Goal: Task Accomplishment & Management: Manage account settings

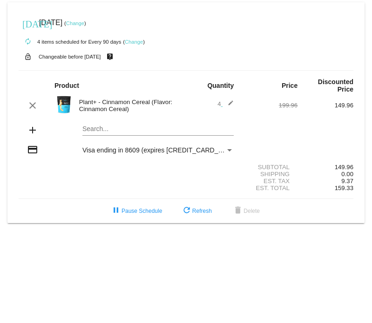
click at [84, 25] on link "Change" at bounding box center [75, 23] width 18 height 6
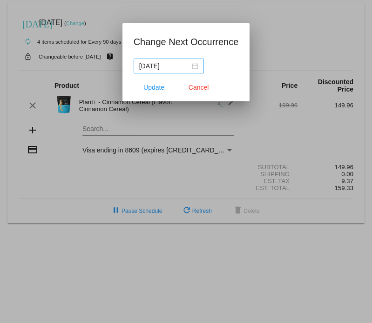
click at [193, 67] on div "[DATE]" at bounding box center [168, 66] width 59 height 10
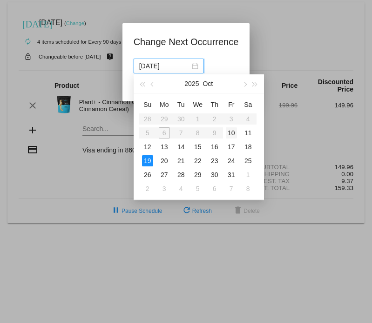
click at [228, 133] on div "10" at bounding box center [231, 132] width 11 height 11
type input "[DATE]"
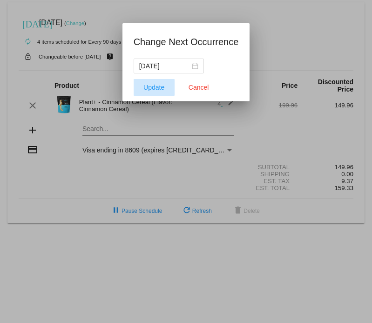
click at [150, 89] on span "Update" at bounding box center [153, 87] width 21 height 7
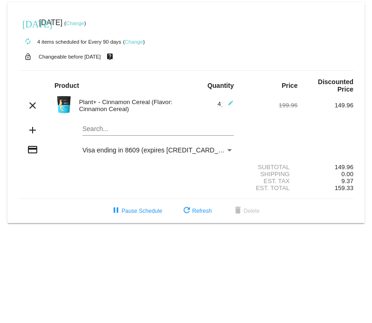
click at [84, 21] on link "Change" at bounding box center [75, 23] width 18 height 6
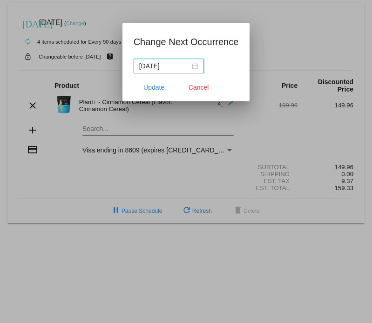
click at [197, 67] on nz-date-picker "[DATE]" at bounding box center [168, 66] width 70 height 15
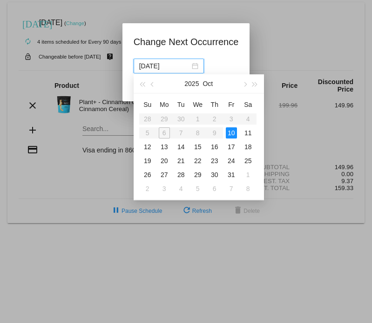
click at [197, 67] on nz-date-picker "[DATE]" at bounding box center [168, 66] width 70 height 15
click at [335, 45] on div at bounding box center [186, 161] width 372 height 323
